Goal: Transaction & Acquisition: Purchase product/service

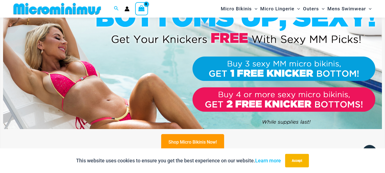
scroll to position [197, 0]
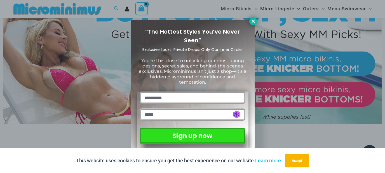
click at [253, 20] on icon at bounding box center [253, 21] width 5 height 5
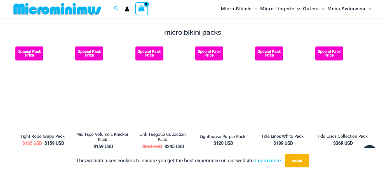
scroll to position [919, 0]
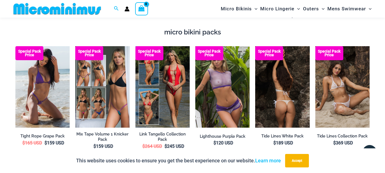
click at [291, 87] on img at bounding box center [282, 86] width 54 height 81
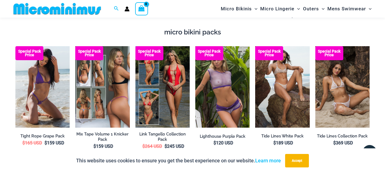
click at [109, 95] on img at bounding box center [102, 86] width 54 height 81
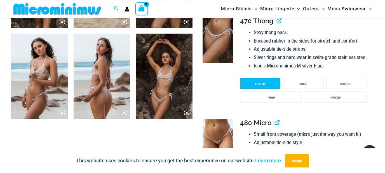
scroll to position [396, 0]
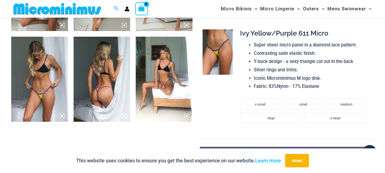
scroll to position [657, 0]
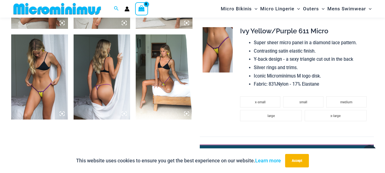
click at [158, 76] on img at bounding box center [164, 76] width 57 height 85
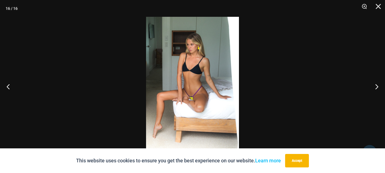
click at [192, 99] on img at bounding box center [192, 86] width 93 height 139
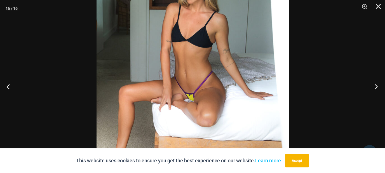
click at [376, 86] on button "Next" at bounding box center [374, 87] width 21 height 28
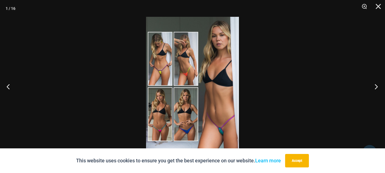
click at [376, 86] on button "Next" at bounding box center [374, 87] width 21 height 28
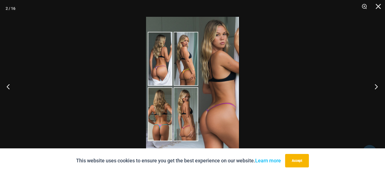
click at [376, 86] on button "Next" at bounding box center [374, 87] width 21 height 28
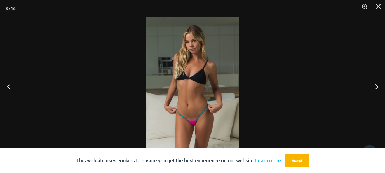
click at [5, 86] on button "Previous" at bounding box center [10, 87] width 21 height 28
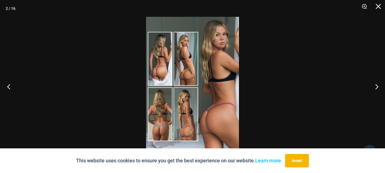
click at [5, 86] on button "Previous" at bounding box center [10, 87] width 21 height 28
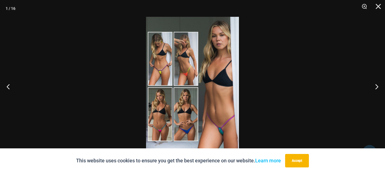
click at [223, 123] on img at bounding box center [192, 86] width 93 height 139
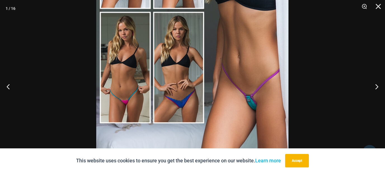
click at [236, 88] on img at bounding box center [192, 10] width 192 height 288
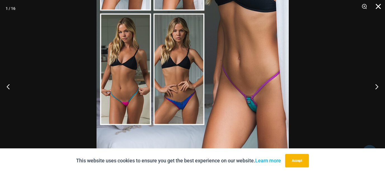
click at [379, 6] on button "Close" at bounding box center [377, 8] width 14 height 17
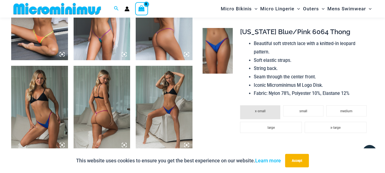
scroll to position [496, 0]
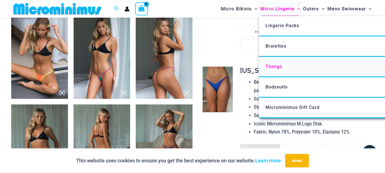
click at [274, 67] on span "Thongs" at bounding box center [274, 66] width 17 height 5
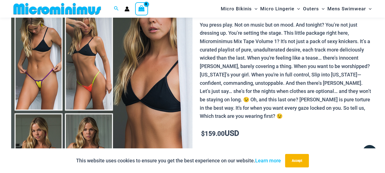
scroll to position [0, 0]
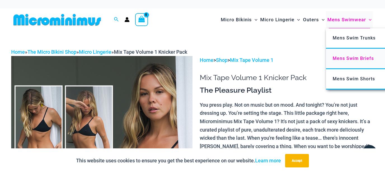
click at [347, 59] on span "Mens Swim Briefs" at bounding box center [353, 58] width 41 height 5
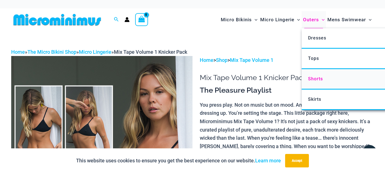
click at [312, 79] on span "Shorts" at bounding box center [315, 78] width 15 height 5
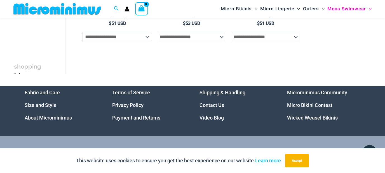
scroll to position [261, 0]
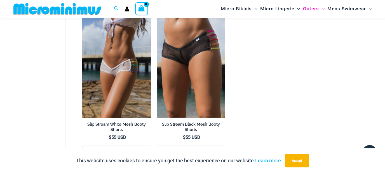
scroll to position [216, 0]
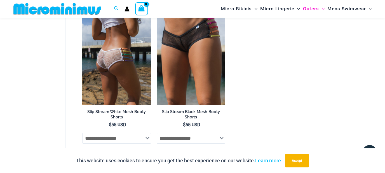
click at [112, 63] on img at bounding box center [116, 53] width 69 height 103
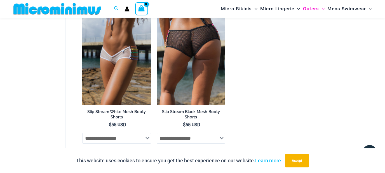
click at [174, 41] on img at bounding box center [191, 53] width 69 height 103
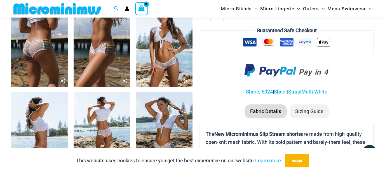
scroll to position [336, 0]
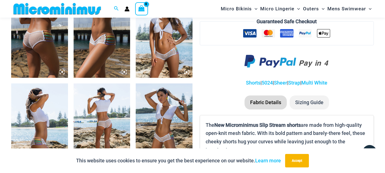
click at [169, 60] on img at bounding box center [164, 35] width 57 height 85
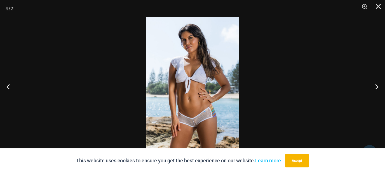
click at [193, 131] on img at bounding box center [192, 86] width 93 height 139
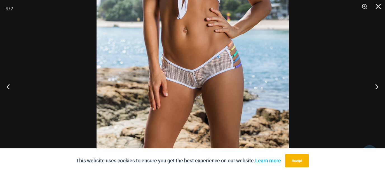
click at [219, 62] on img at bounding box center [193, 5] width 192 height 288
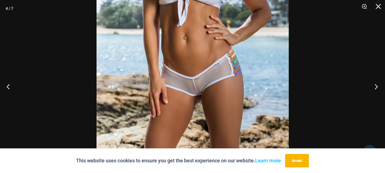
click at [377, 87] on button "Next" at bounding box center [374, 87] width 21 height 28
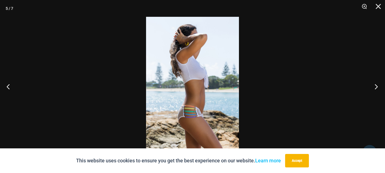
click at [377, 87] on button "Next" at bounding box center [374, 87] width 21 height 28
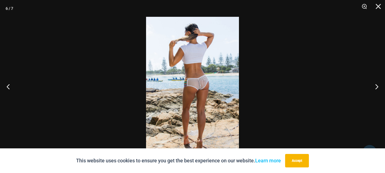
click at [192, 83] on img at bounding box center [192, 86] width 93 height 139
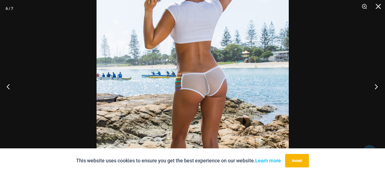
click at [378, 86] on button "Next" at bounding box center [374, 87] width 21 height 28
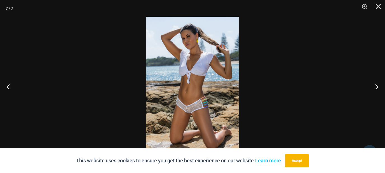
click at [203, 108] on img at bounding box center [192, 86] width 93 height 139
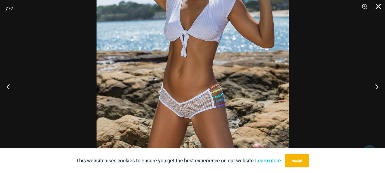
click at [380, 6] on button "Close" at bounding box center [377, 8] width 14 height 17
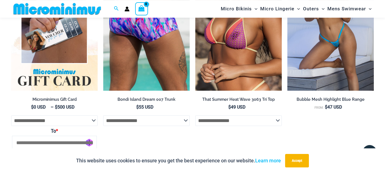
scroll to position [979, 0]
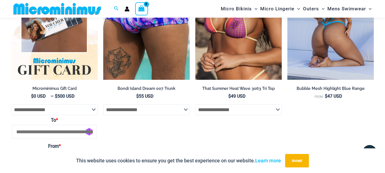
click at [337, 48] on img at bounding box center [331, 15] width 87 height 130
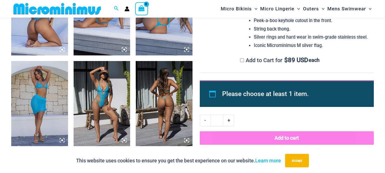
scroll to position [396, 0]
